Goal: Task Accomplishment & Management: Manage account settings

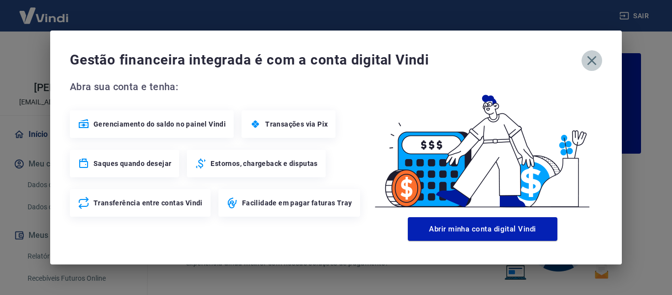
click at [597, 57] on icon "button" at bounding box center [592, 61] width 16 height 16
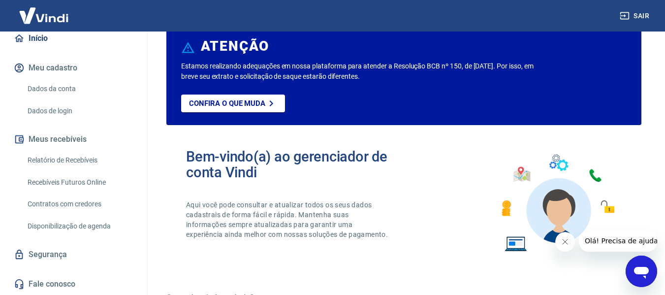
scroll to position [49, 0]
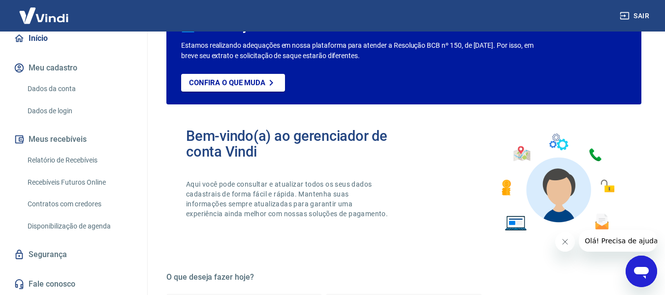
drag, startPoint x: 73, startPoint y: 158, endPoint x: 91, endPoint y: 172, distance: 22.9
click at [73, 158] on link "Relatório de Recebíveis" at bounding box center [80, 160] width 112 height 20
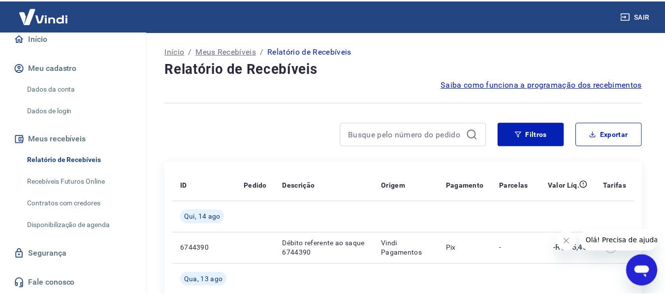
scroll to position [98, 0]
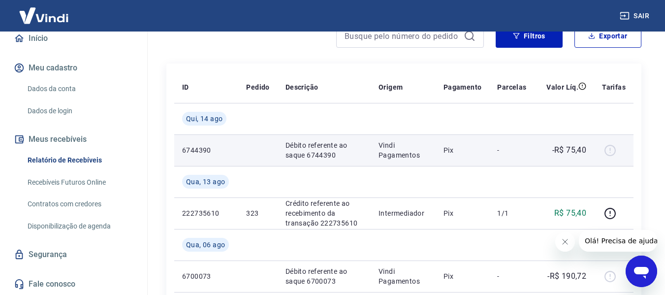
click at [610, 151] on div at bounding box center [614, 150] width 24 height 16
click at [456, 150] on p "Pix" at bounding box center [462, 150] width 38 height 10
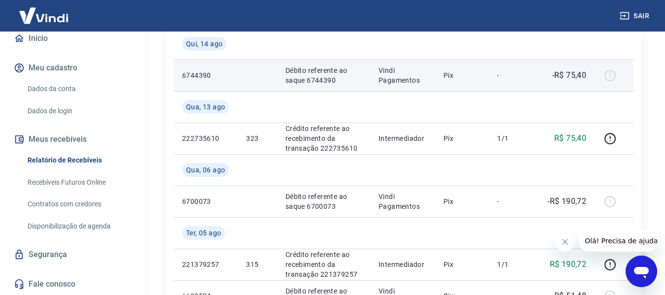
scroll to position [197, 0]
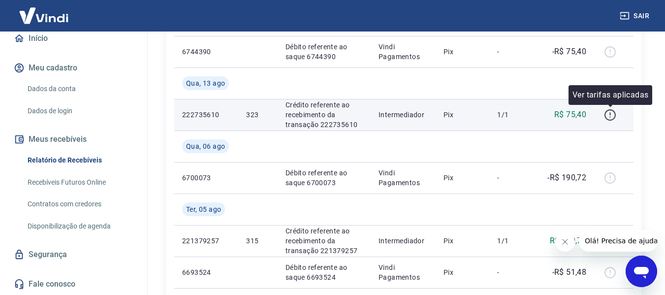
click at [610, 117] on icon "button" at bounding box center [609, 116] width 1 height 1
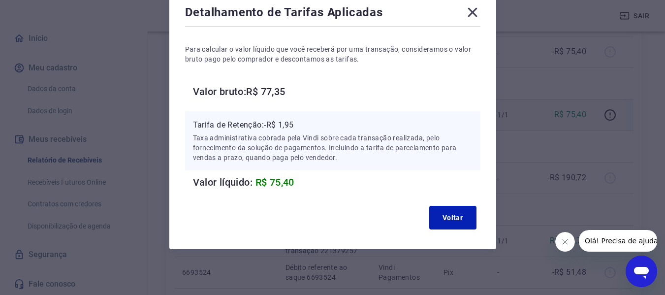
scroll to position [60, 0]
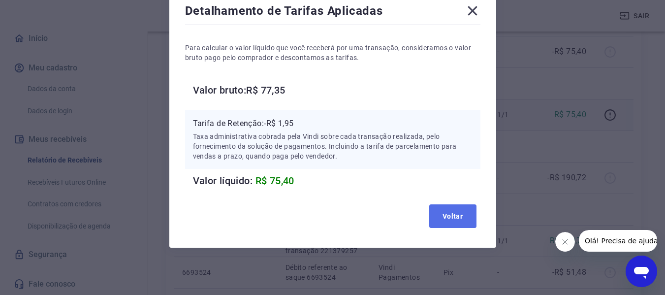
click at [455, 215] on button "Voltar" at bounding box center [452, 216] width 47 height 24
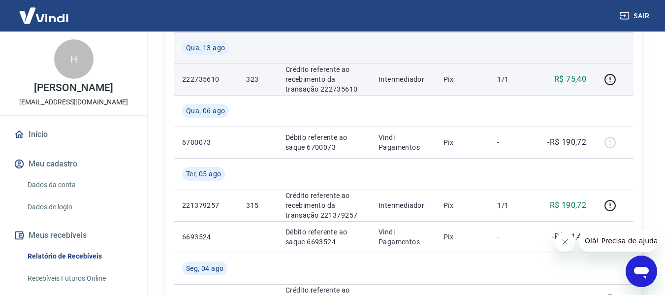
scroll to position [246, 0]
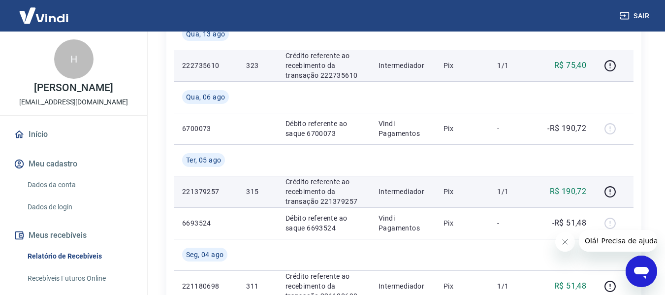
click at [340, 204] on p "Crédito referente ao recebimento da transação 221379257" at bounding box center [323, 192] width 77 height 30
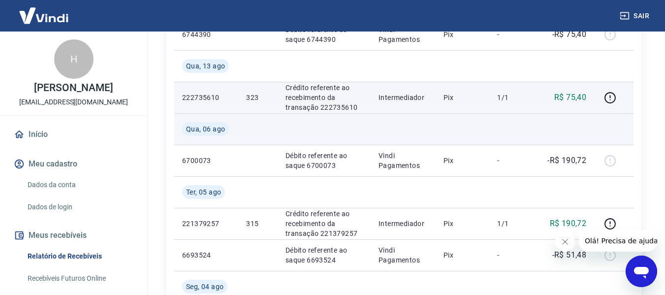
scroll to position [197, 0]
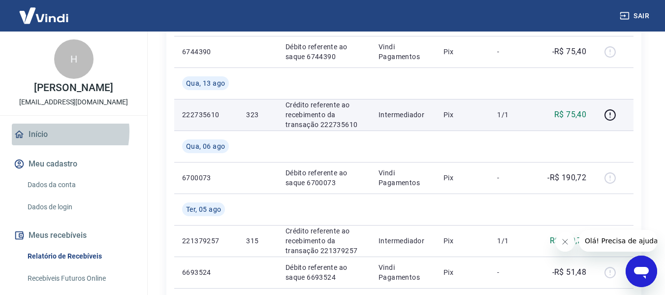
click at [44, 131] on link "Início" at bounding box center [73, 134] width 123 height 22
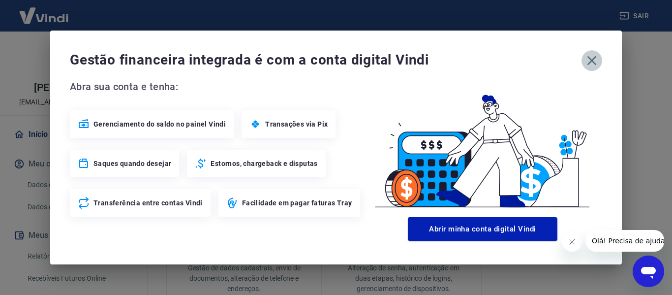
click at [591, 62] on icon "button" at bounding box center [592, 61] width 16 height 16
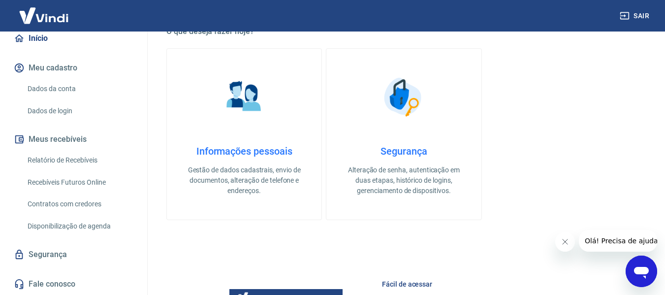
scroll to position [368, 0]
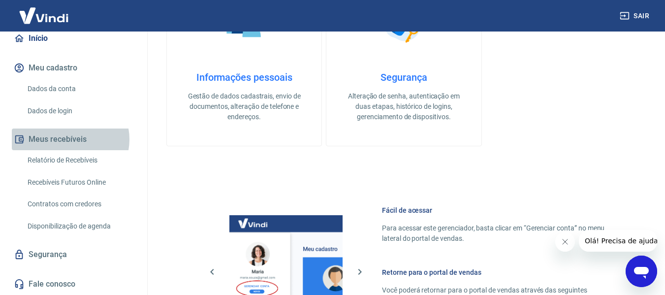
click at [69, 139] on button "Meus recebíveis" at bounding box center [73, 139] width 123 height 22
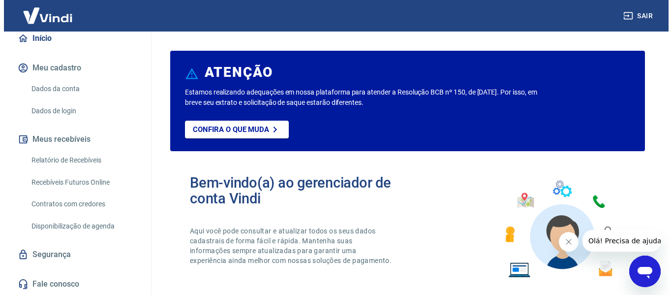
scroll to position [0, 0]
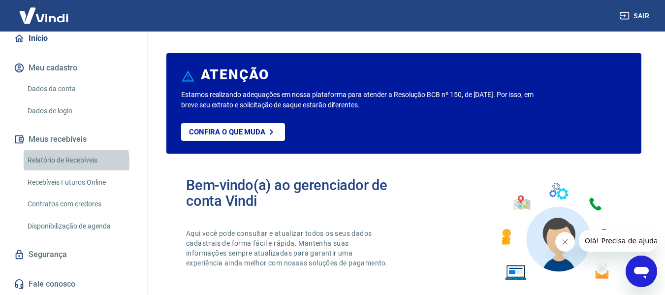
click at [66, 162] on link "Relatório de Recebíveis" at bounding box center [80, 160] width 112 height 20
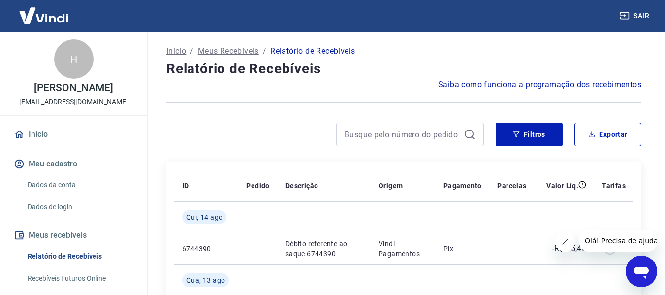
click at [35, 132] on link "Início" at bounding box center [73, 134] width 123 height 22
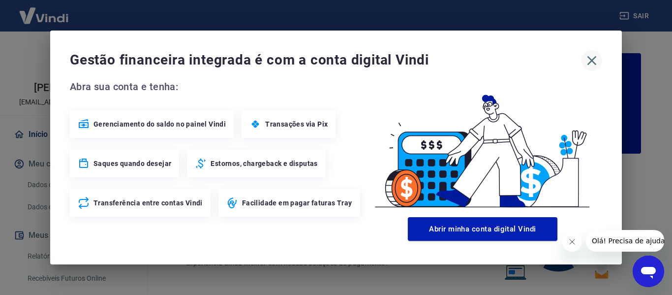
click at [590, 59] on icon "button" at bounding box center [591, 60] width 9 height 9
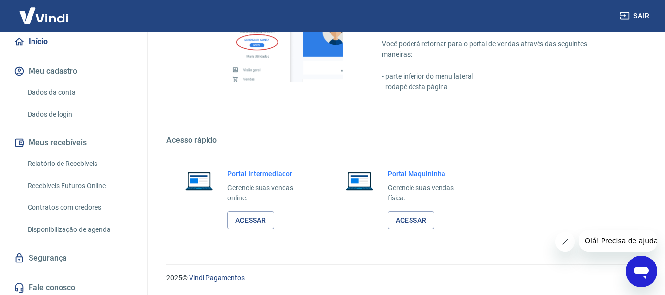
scroll to position [96, 0]
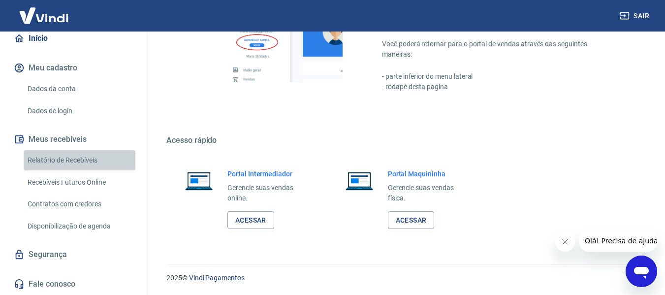
click at [86, 159] on link "Relatório de Recebíveis" at bounding box center [80, 160] width 112 height 20
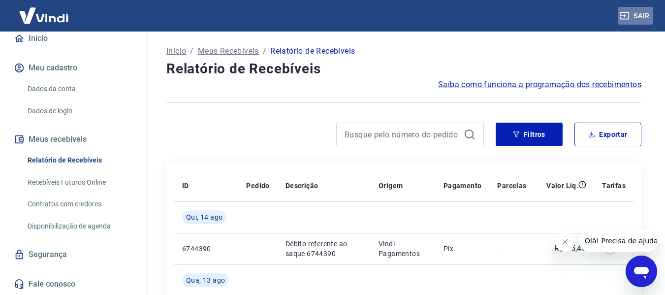
click at [628, 14] on icon "button" at bounding box center [624, 16] width 10 height 10
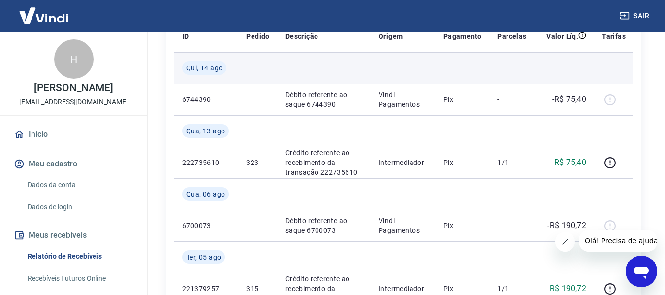
scroll to position [197, 0]
